Goal: Transaction & Acquisition: Book appointment/travel/reservation

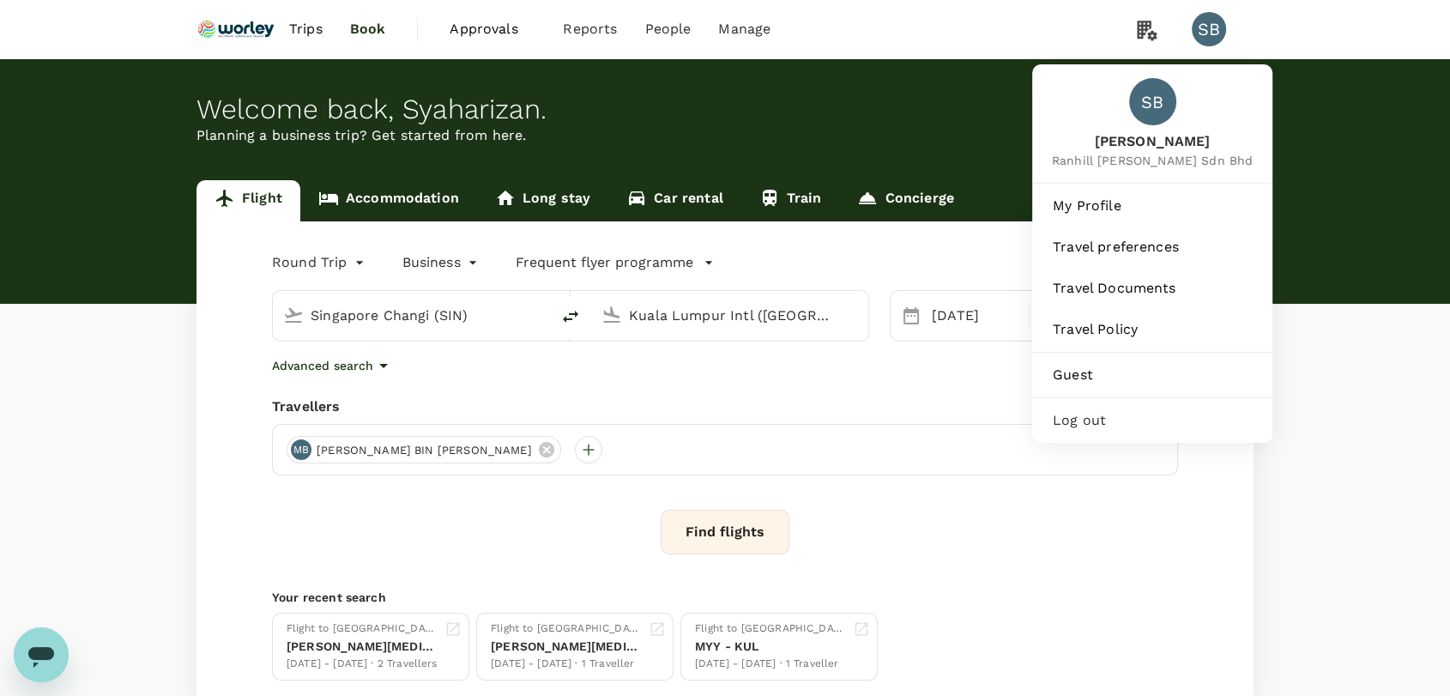
click at [1163, 421] on span "Log out" at bounding box center [1152, 420] width 199 height 21
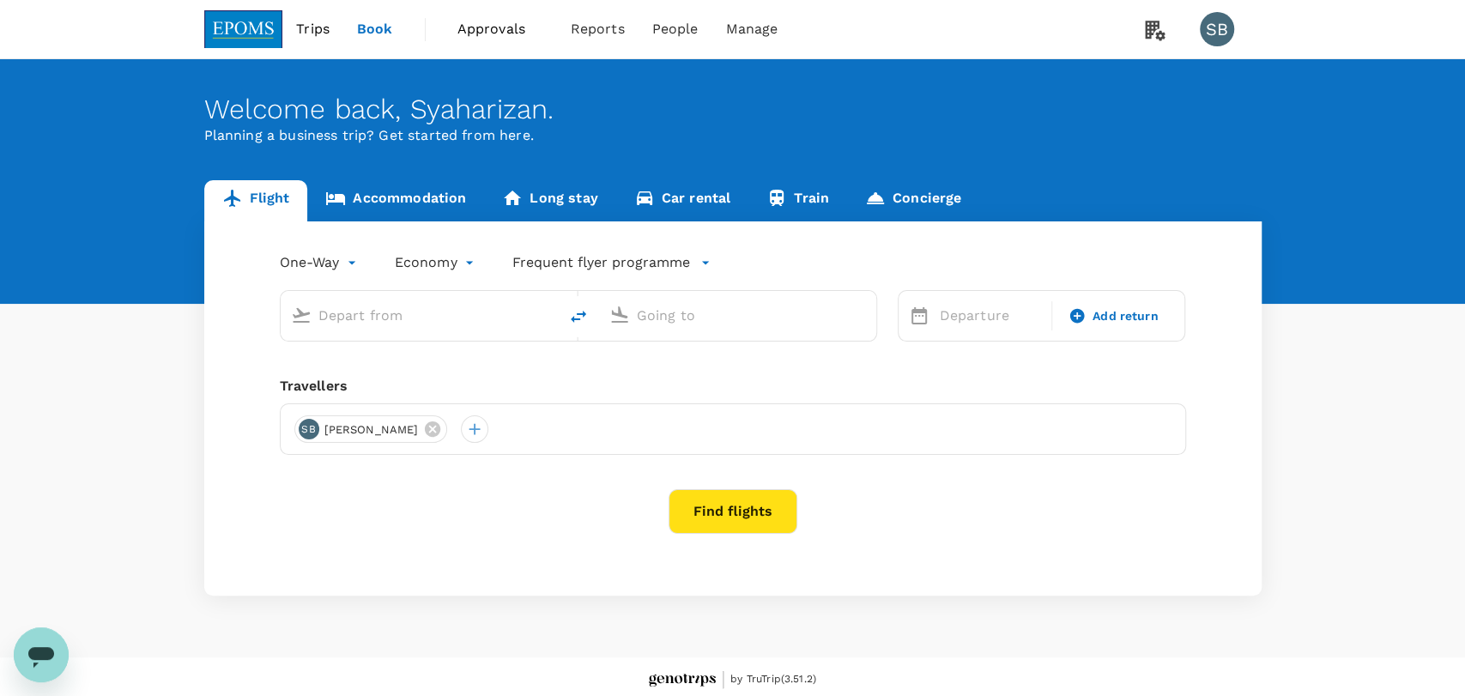
type input "roundtrip"
type input "Miri Intl (MYY)"
type input "Kuching Intl (KCH)"
